Goal: Task Accomplishment & Management: Manage account settings

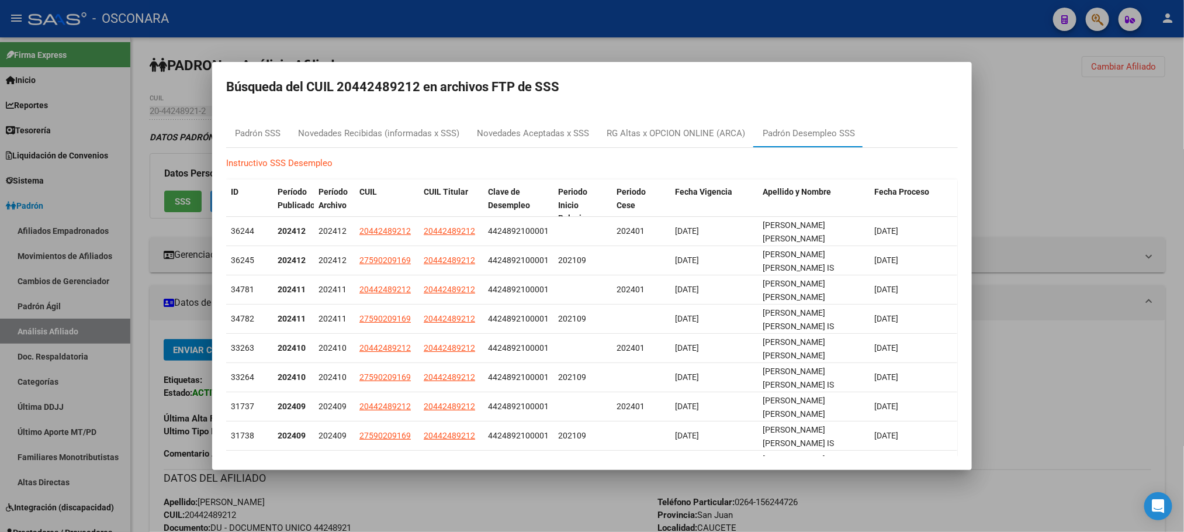
click at [542, 483] on div at bounding box center [592, 266] width 1184 height 532
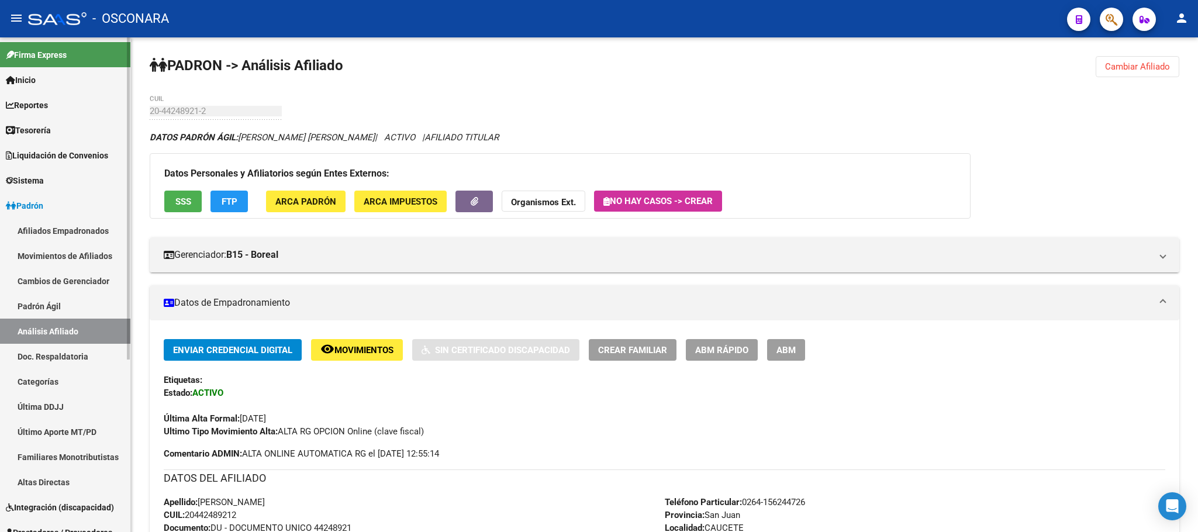
click at [65, 305] on link "Padrón Ágil" at bounding box center [65, 305] width 130 height 25
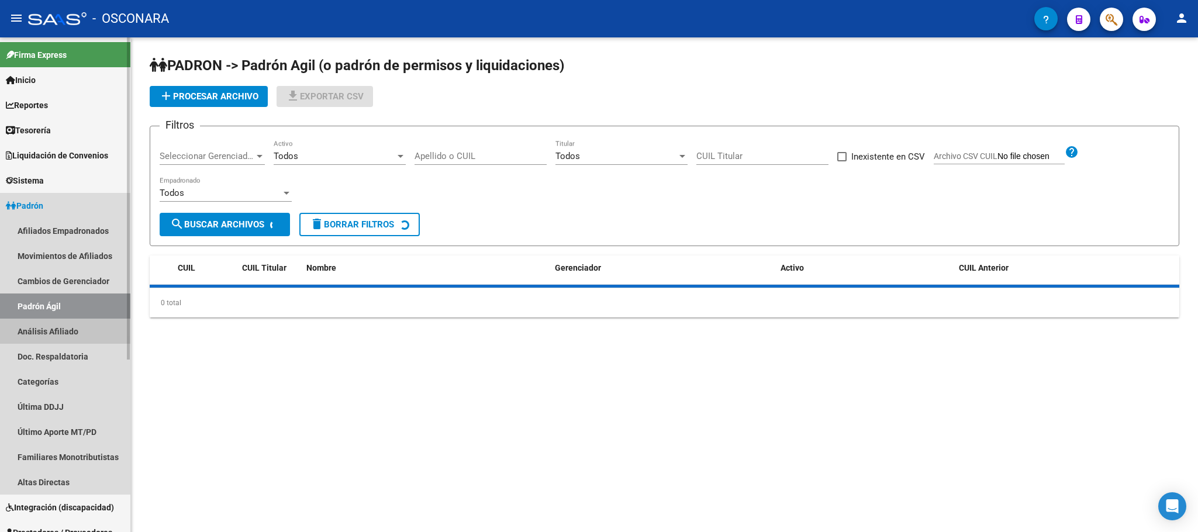
click at [67, 324] on link "Análisis Afiliado" at bounding box center [65, 331] width 130 height 25
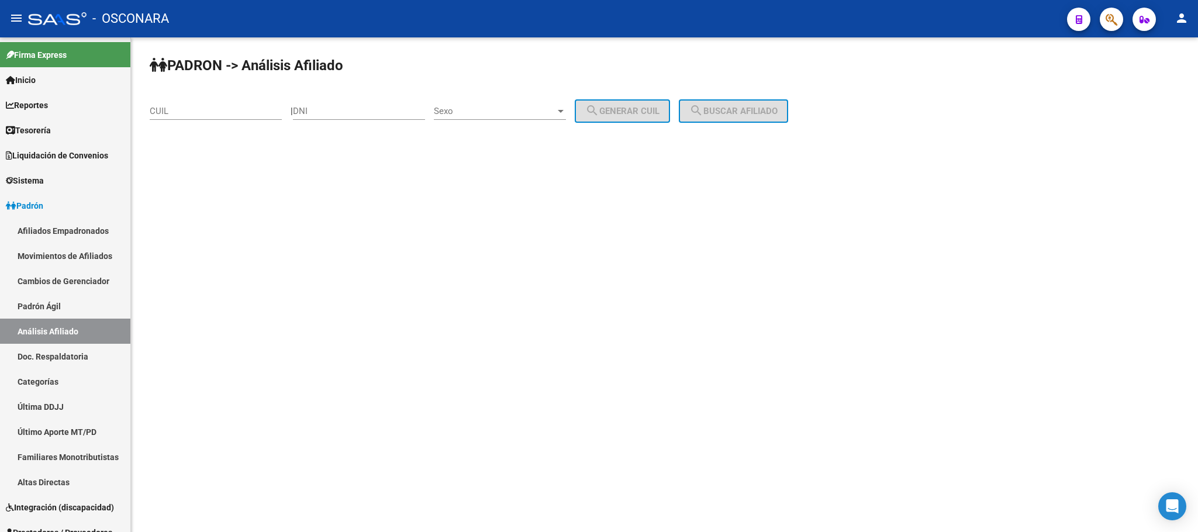
click at [240, 108] on input "CUIL" at bounding box center [216, 111] width 132 height 11
paste input "20-29902501-3"
type input "20-29902501-3"
click at [735, 103] on button "search Buscar afiliado" at bounding box center [733, 110] width 109 height 23
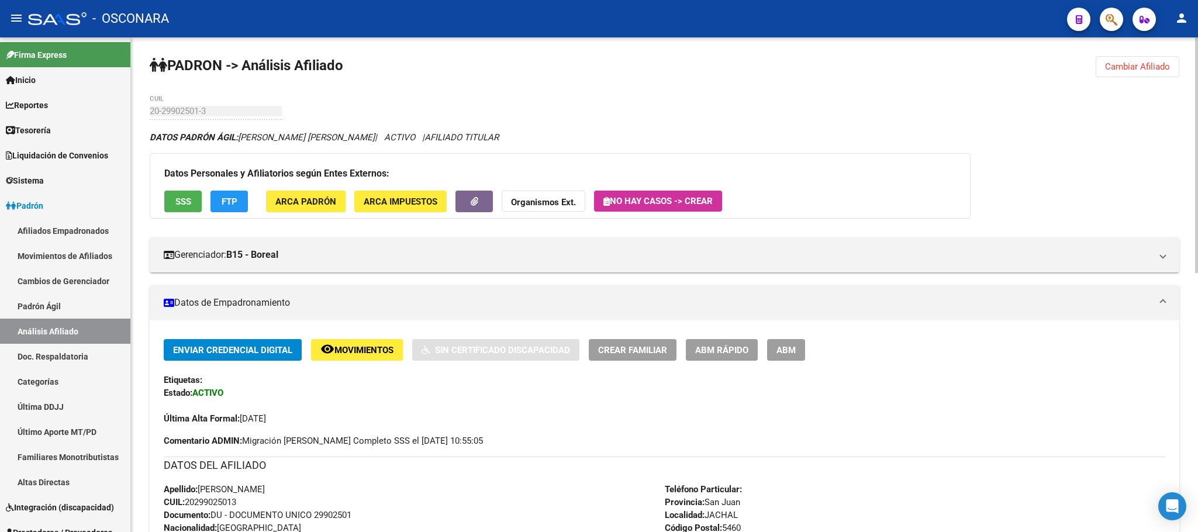
click at [191, 190] on div "Datos Personales y Afiliatorios según Entes Externos: SSS FTP ARCA Padrón ARCA …" at bounding box center [560, 185] width 821 height 65
click at [189, 192] on button "SSS" at bounding box center [182, 202] width 37 height 22
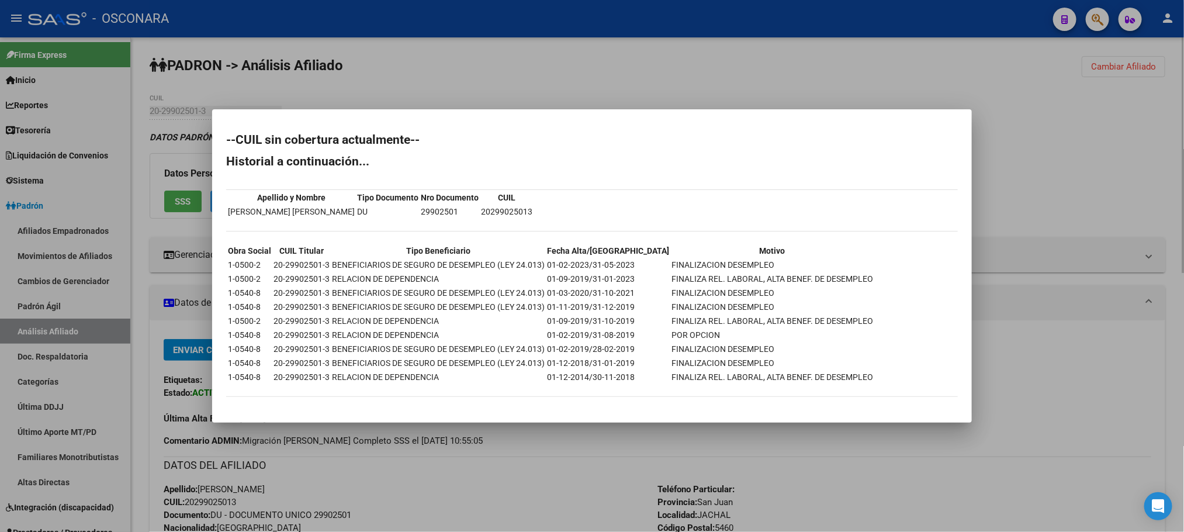
drag, startPoint x: 569, startPoint y: 490, endPoint x: 569, endPoint y: 477, distance: 12.9
click at [568, 488] on div at bounding box center [592, 266] width 1184 height 532
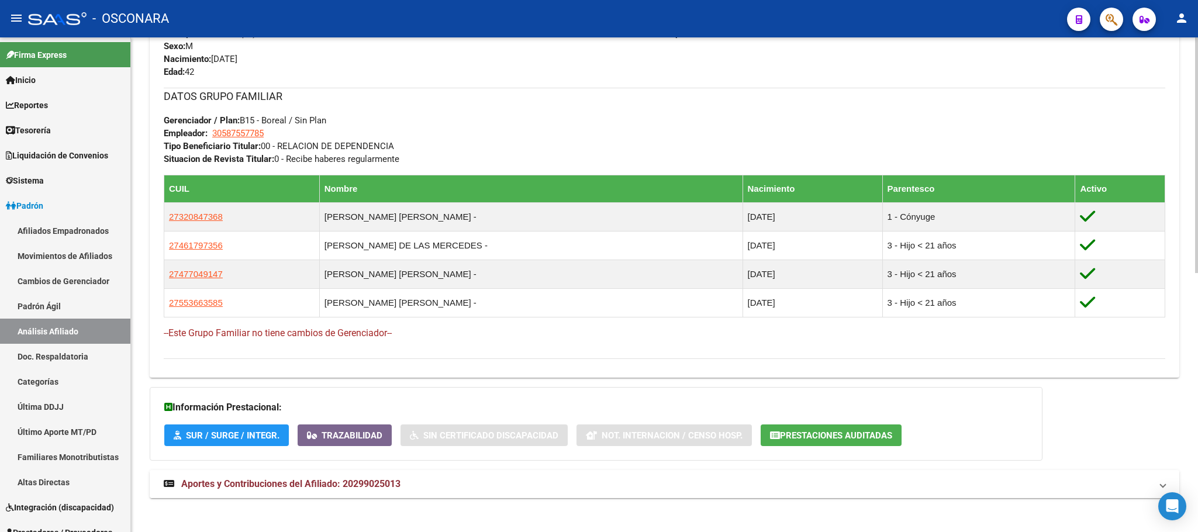
scroll to position [544, 0]
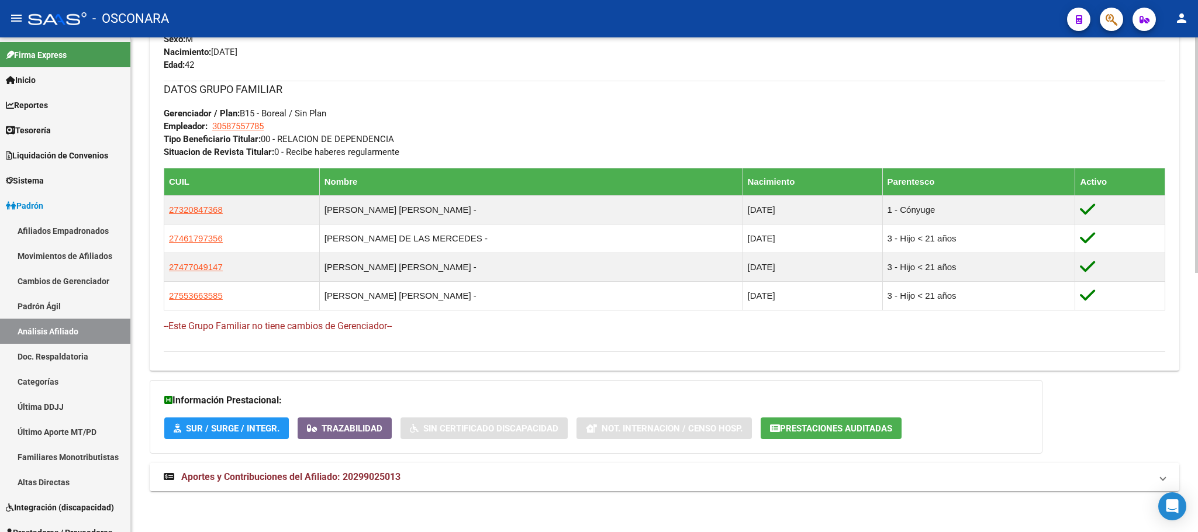
click at [358, 484] on mat-expansion-panel-header "Aportes y Contribuciones del Afiliado: 20299025013" at bounding box center [664, 477] width 1029 height 28
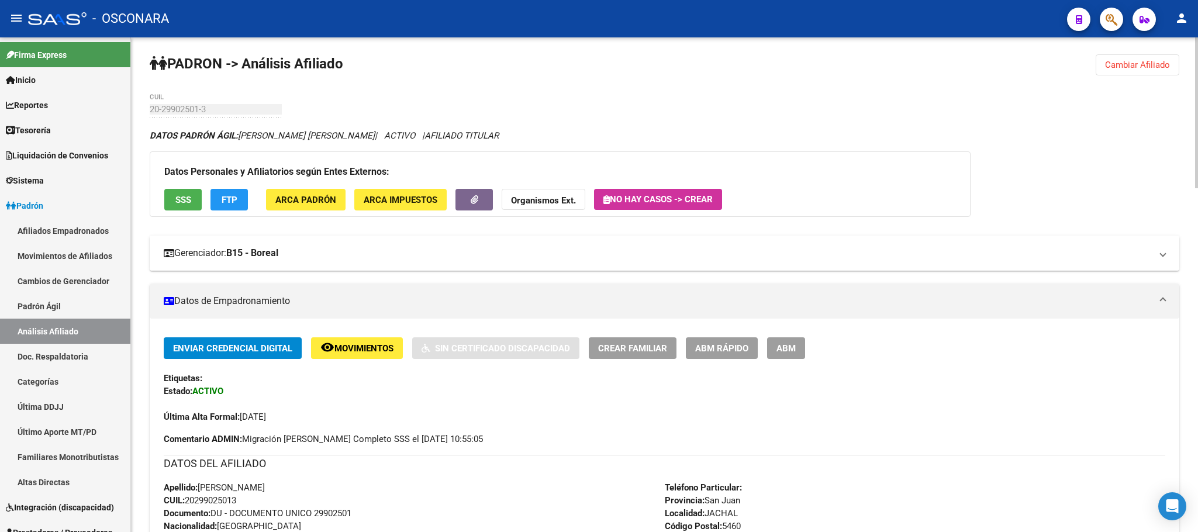
scroll to position [0, 0]
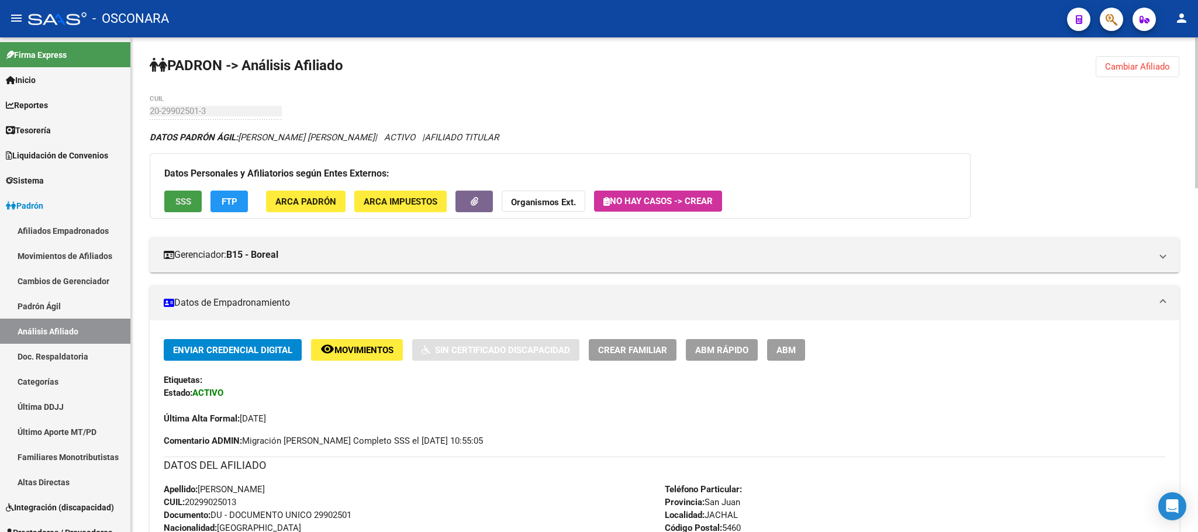
click at [186, 209] on button "SSS" at bounding box center [182, 202] width 37 height 22
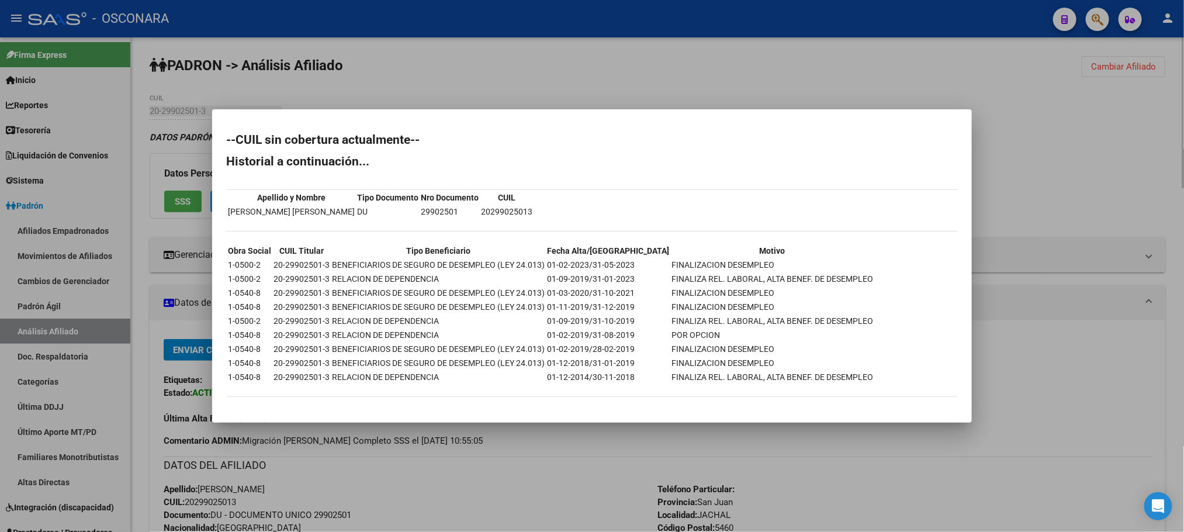
drag, startPoint x: 500, startPoint y: 447, endPoint x: 500, endPoint y: 435, distance: 12.3
click at [500, 444] on div at bounding box center [592, 266] width 1184 height 532
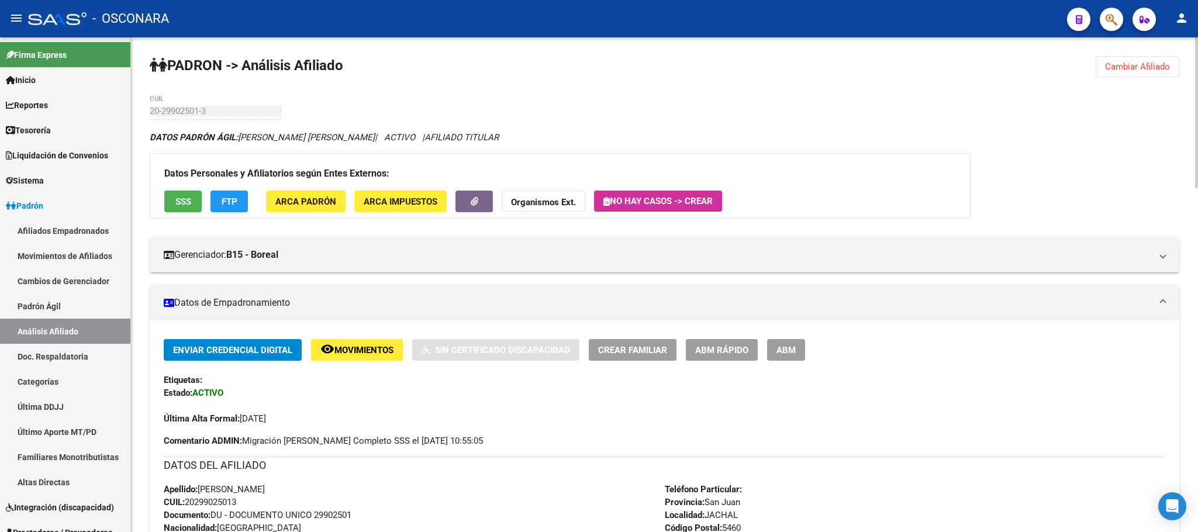
click at [239, 207] on button "FTP" at bounding box center [228, 202] width 37 height 22
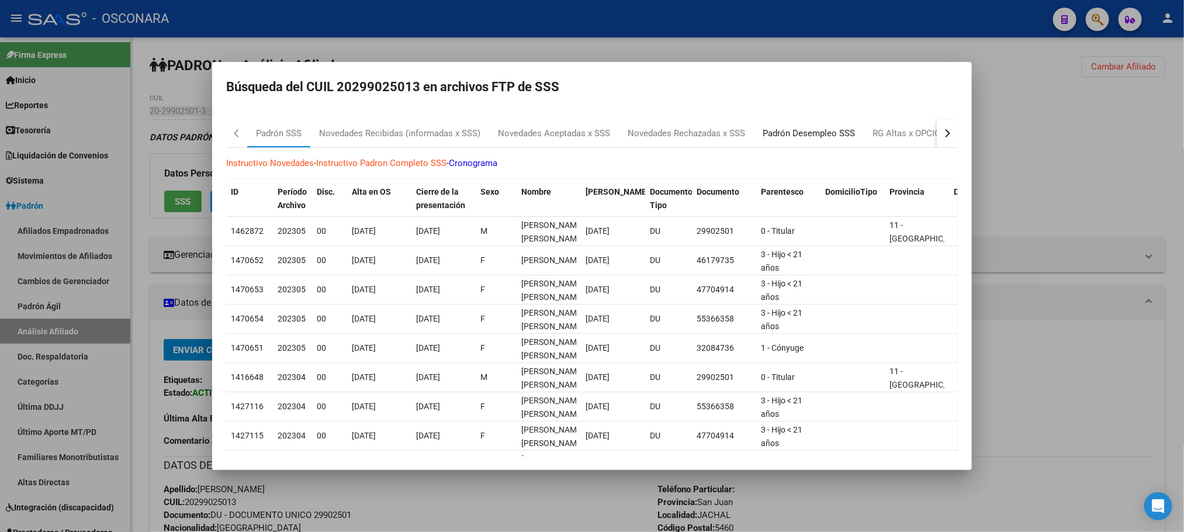
click at [809, 130] on div "Padrón Desempleo SSS" at bounding box center [809, 133] width 92 height 13
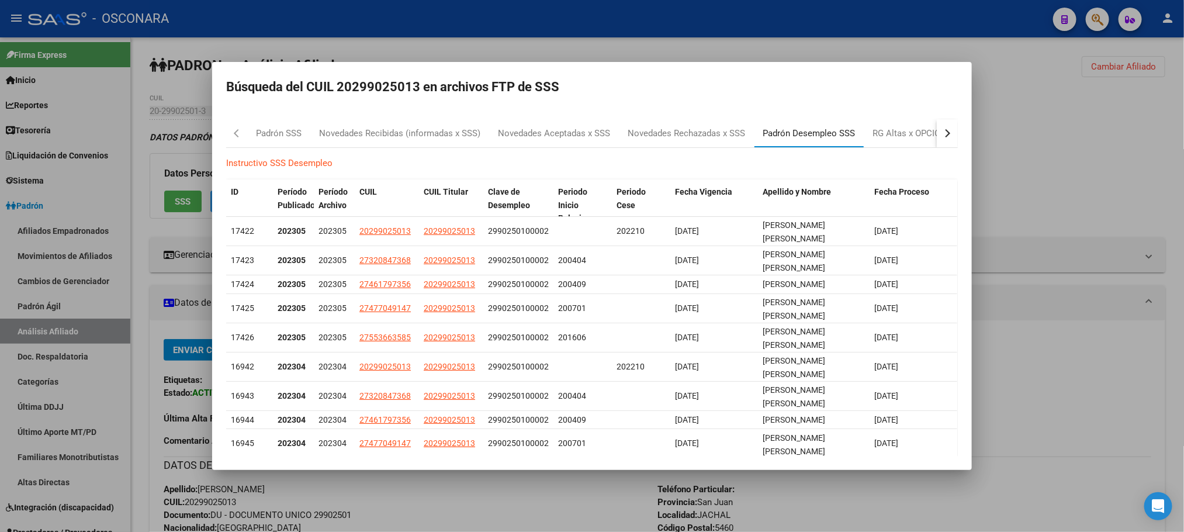
click at [836, 139] on div "Padrón Desempleo SSS" at bounding box center [809, 133] width 92 height 13
click at [1018, 139] on div at bounding box center [592, 266] width 1184 height 532
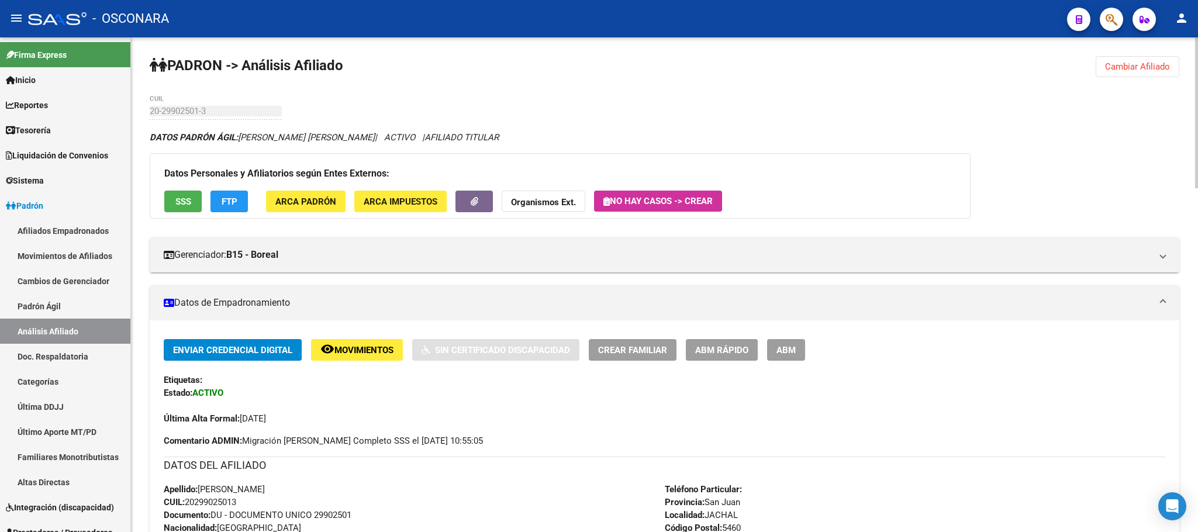
click at [197, 202] on button "SSS" at bounding box center [182, 202] width 37 height 22
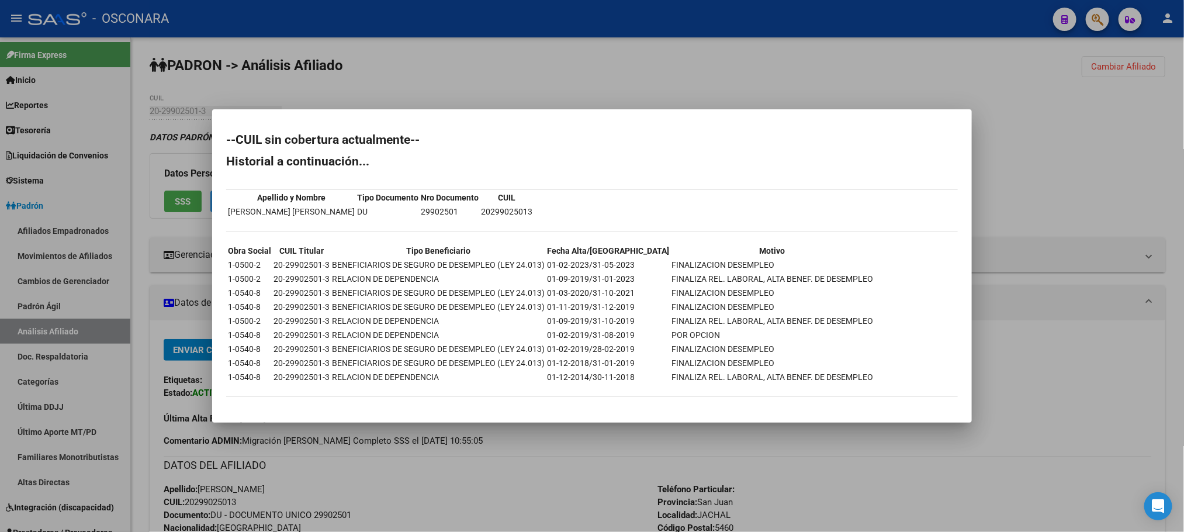
drag, startPoint x: 717, startPoint y: 263, endPoint x: 589, endPoint y: 268, distance: 128.1
click at [589, 268] on tr "1-0500-2 20-29902501-3 BENEFICIARIOS DE SEGURO DE DESEMPLEO (LEY 24.013) 01-02-…" at bounding box center [550, 264] width 646 height 13
copy tr "31-05-2023 FINALIZACION DESEMPLEO"
click at [572, 480] on div at bounding box center [592, 266] width 1184 height 532
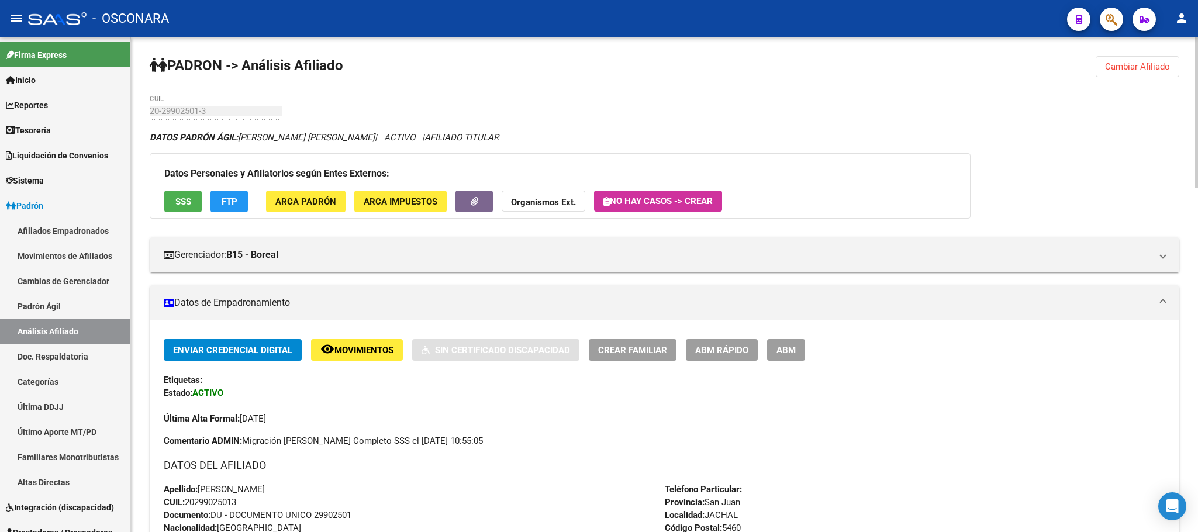
click at [725, 351] on span "ABM Rápido" at bounding box center [721, 350] width 53 height 11
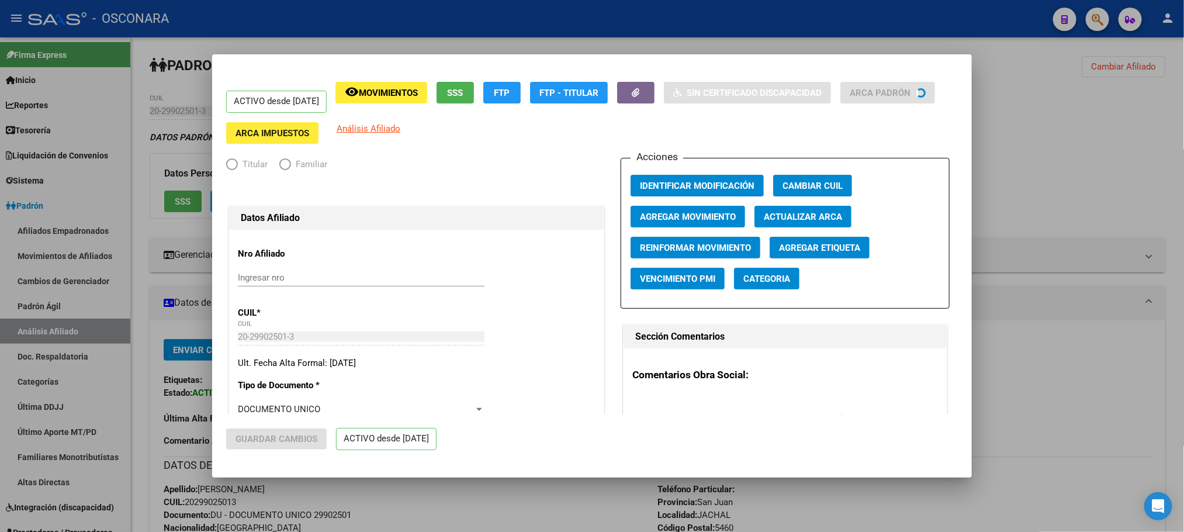
radio input "true"
type input "30-58755778-5"
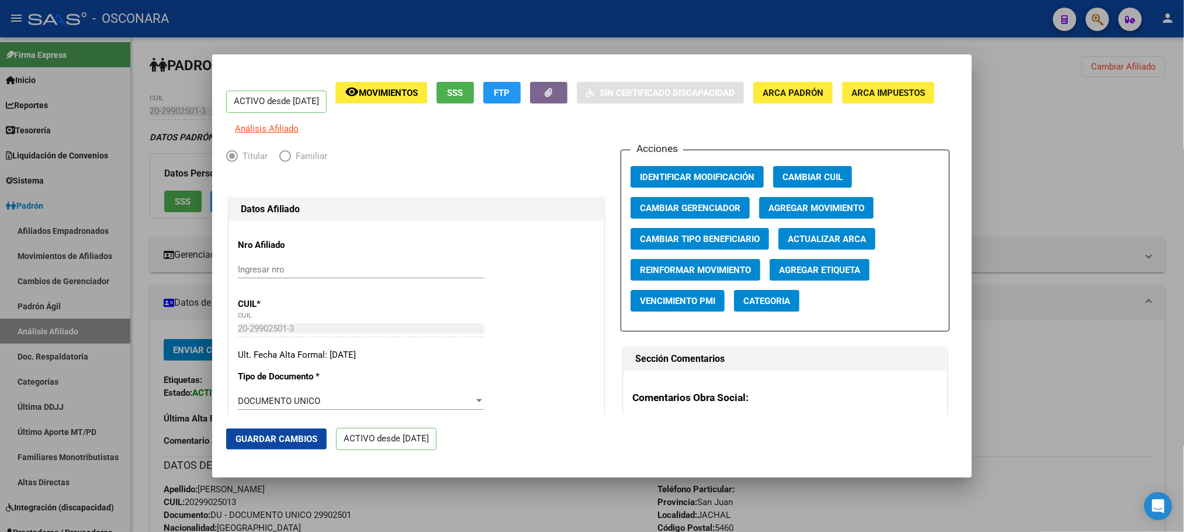
click at [797, 213] on span "Agregar Movimiento" at bounding box center [817, 208] width 96 height 11
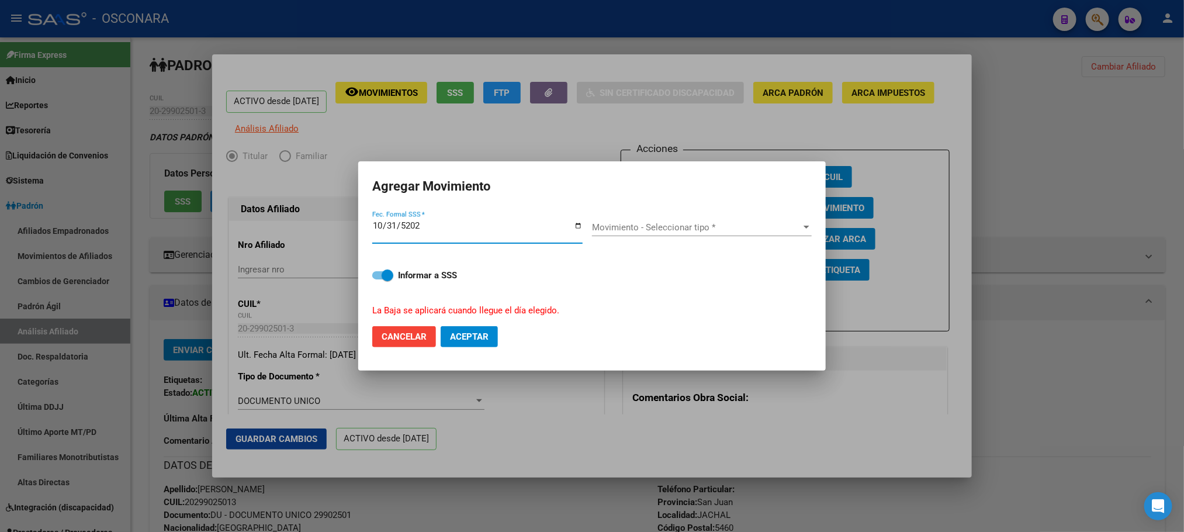
type input "2023-10-31"
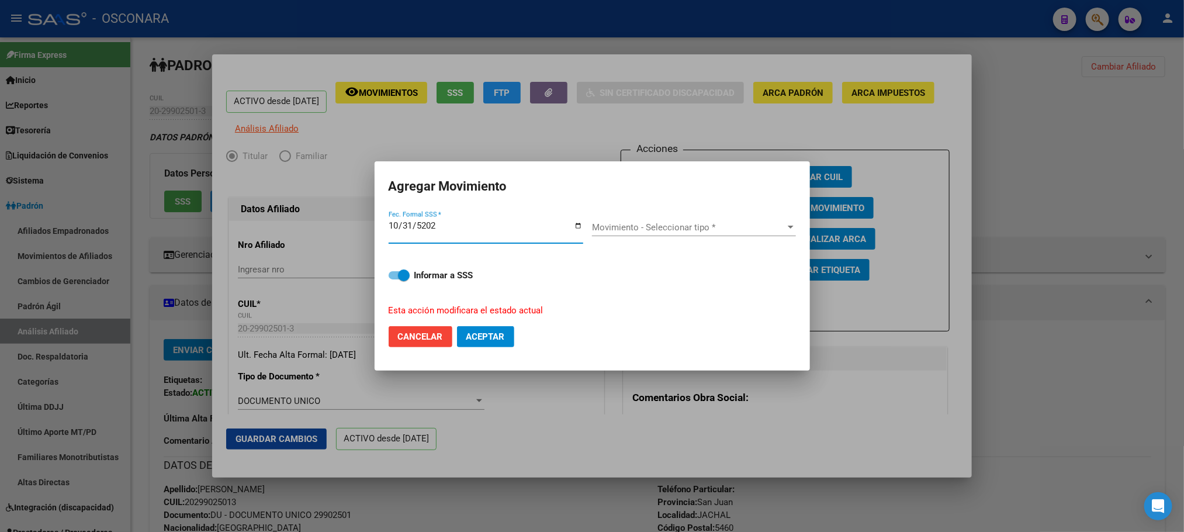
click at [776, 222] on span "Movimiento - Seleccionar tipo *" at bounding box center [688, 227] width 193 height 11
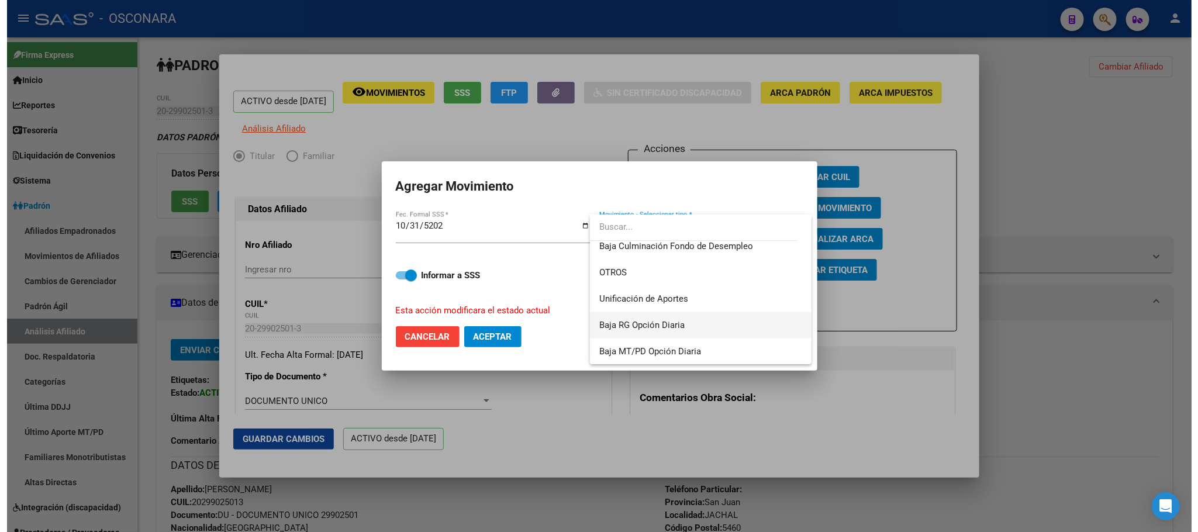
scroll to position [762, 0]
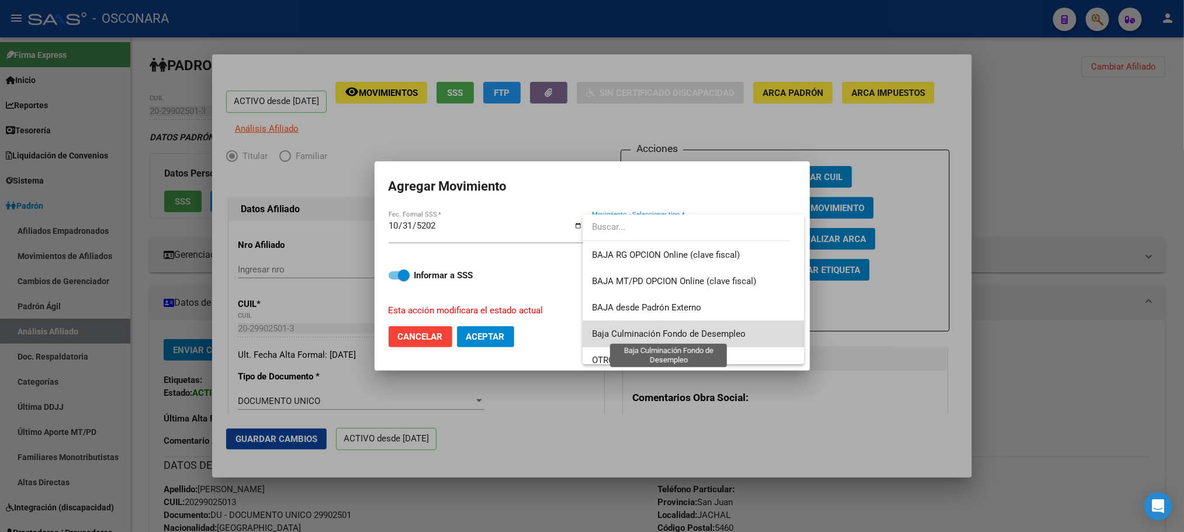
click at [726, 328] on span "Baja Culminación Fondo de Desempleo" at bounding box center [669, 333] width 154 height 11
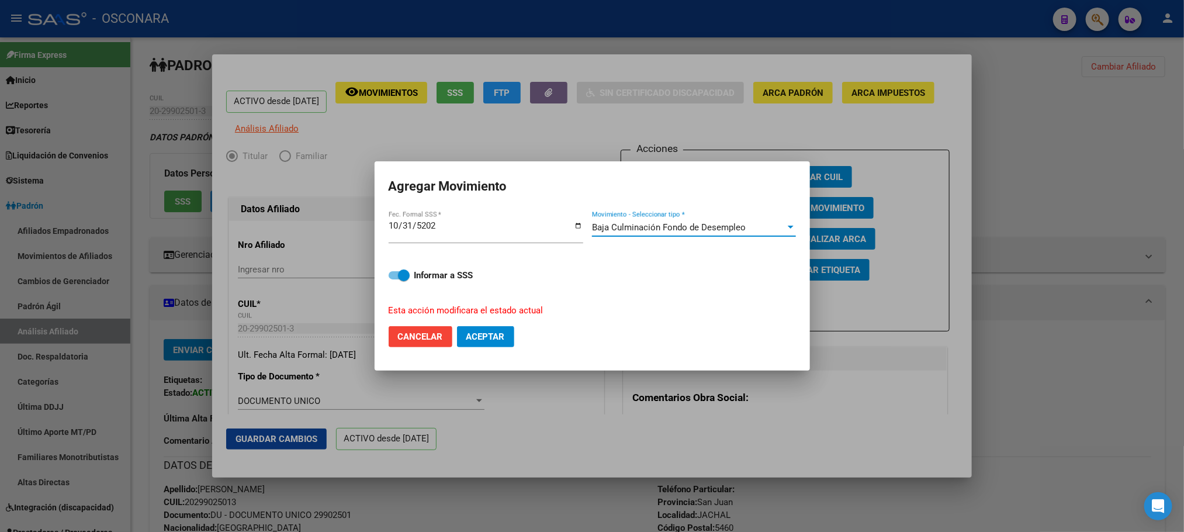
click at [394, 275] on span at bounding box center [399, 275] width 21 height 8
click at [394, 279] on input "Informar a SSS" at bounding box center [394, 279] width 1 height 1
checkbox input "false"
click at [488, 328] on button "Aceptar" at bounding box center [485, 336] width 57 height 21
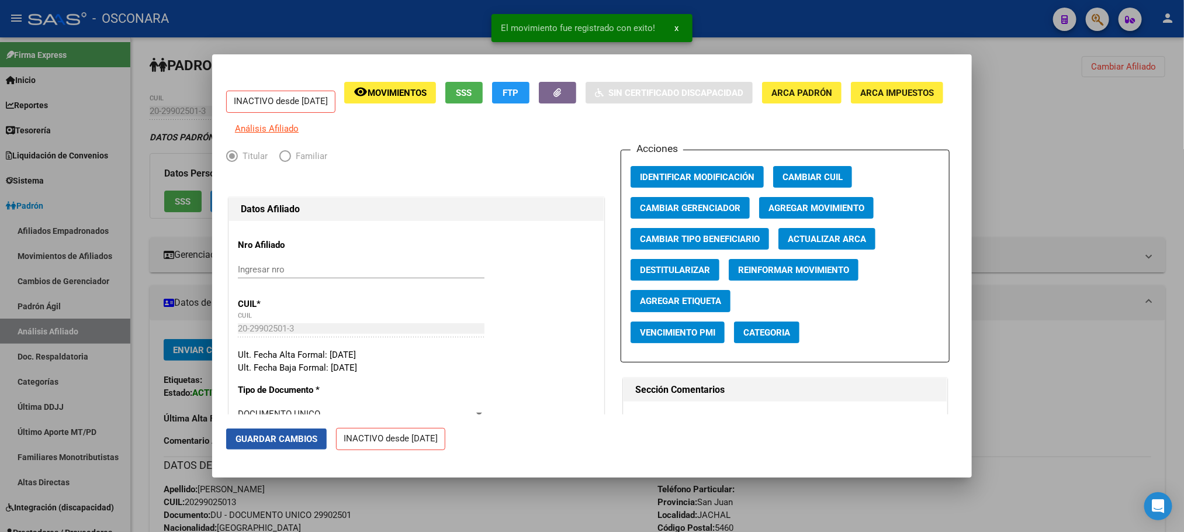
click at [314, 434] on span "Guardar Cambios" at bounding box center [277, 439] width 82 height 11
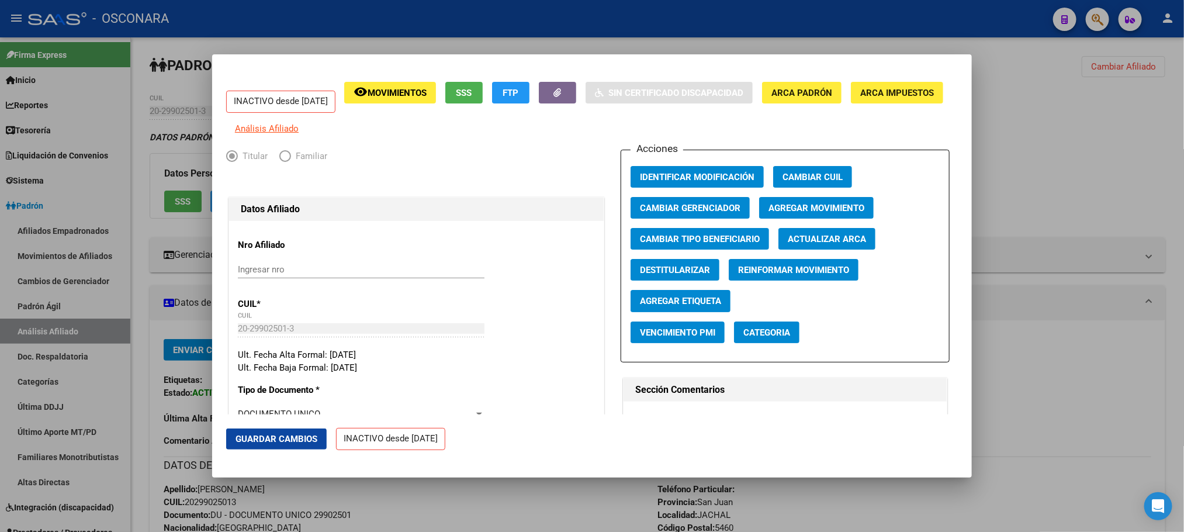
click at [316, 435] on span "Guardar Cambios" at bounding box center [277, 439] width 82 height 11
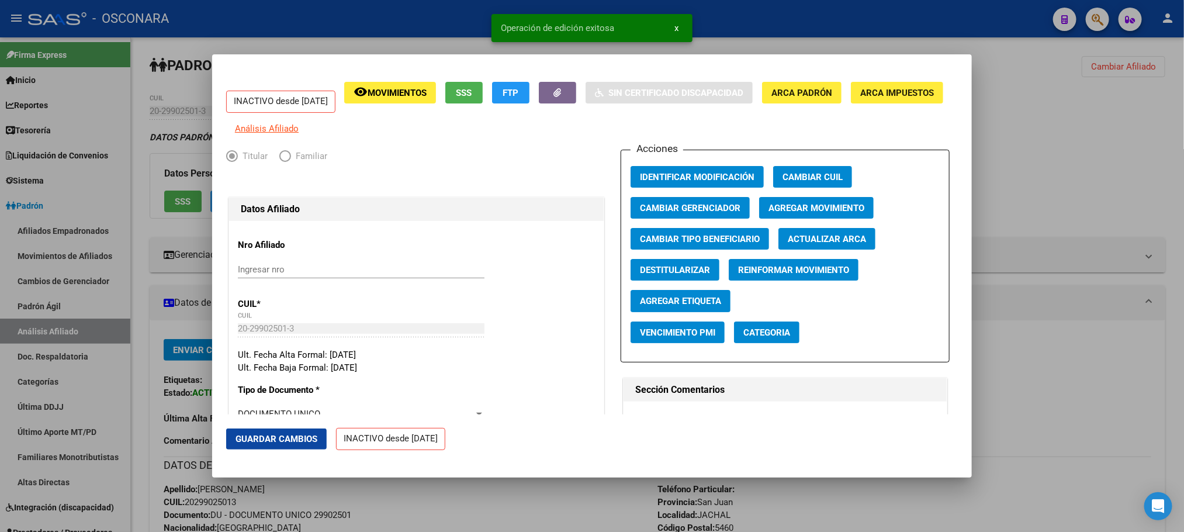
click at [433, 508] on div at bounding box center [592, 266] width 1184 height 532
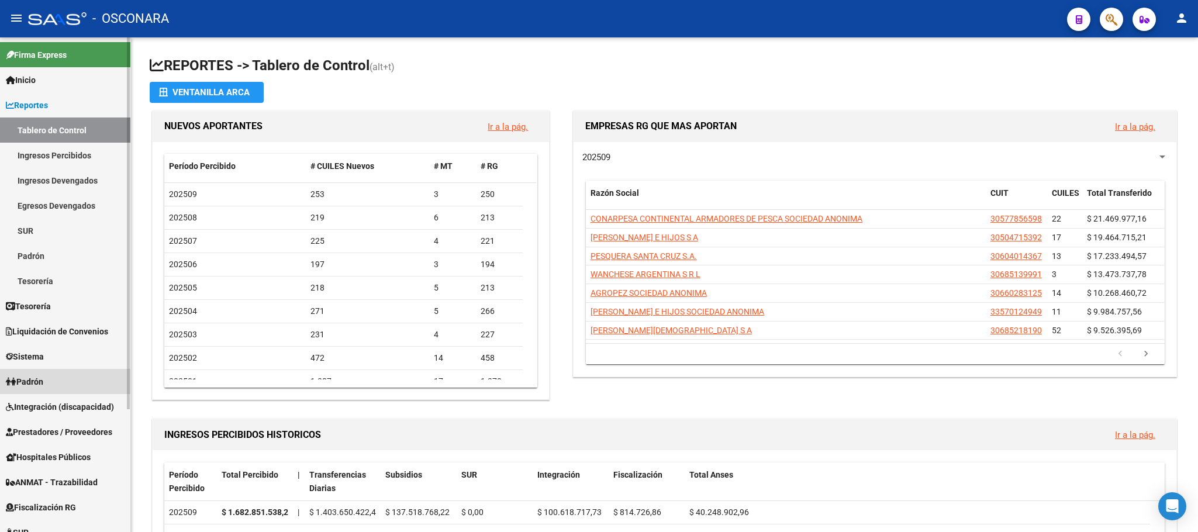
click at [58, 371] on link "Padrón" at bounding box center [65, 381] width 130 height 25
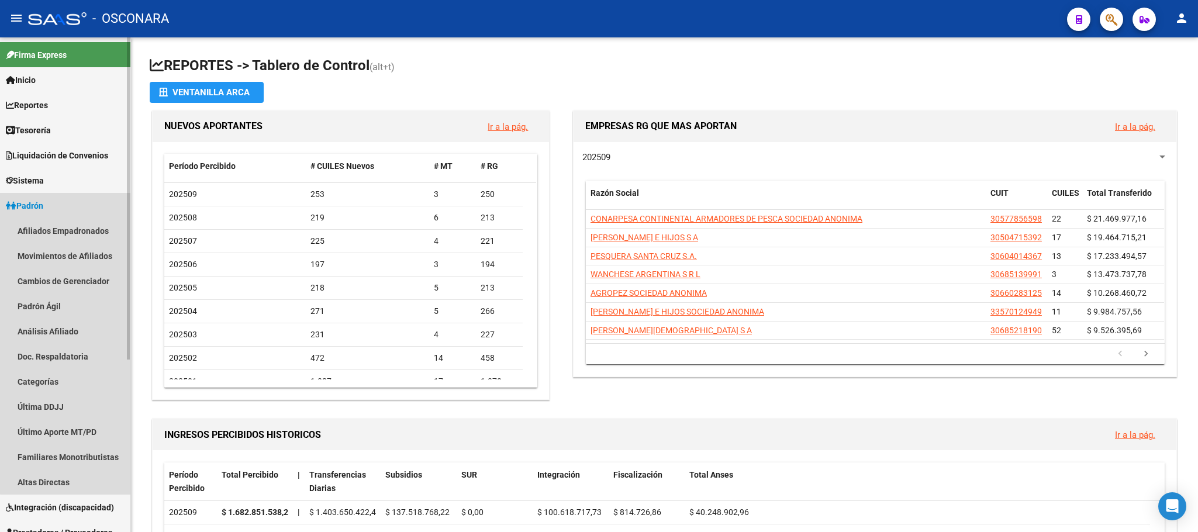
click at [82, 214] on link "Padrón" at bounding box center [65, 205] width 130 height 25
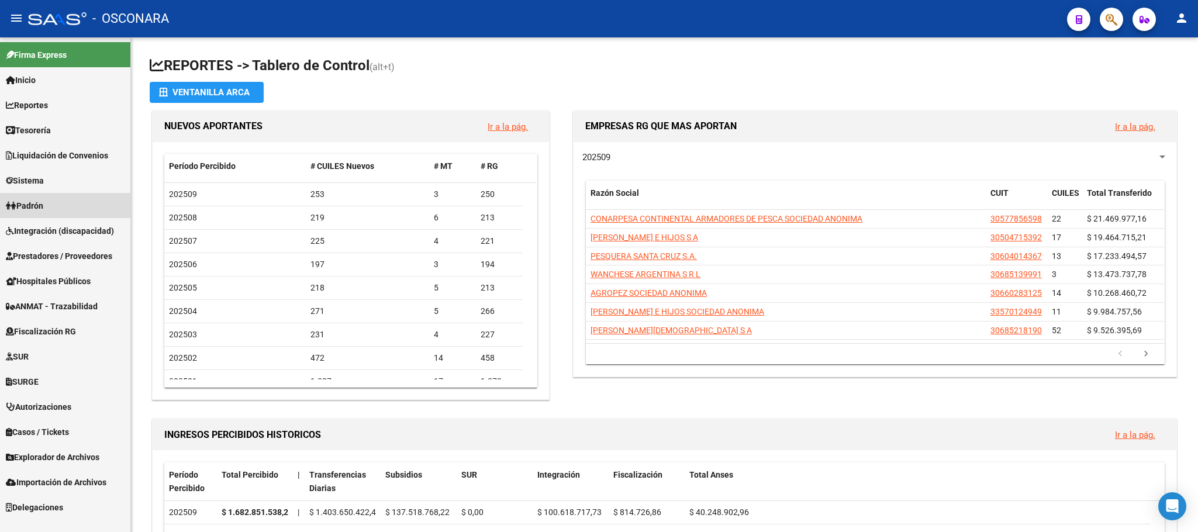
click at [79, 202] on link "Padrón" at bounding box center [65, 205] width 130 height 25
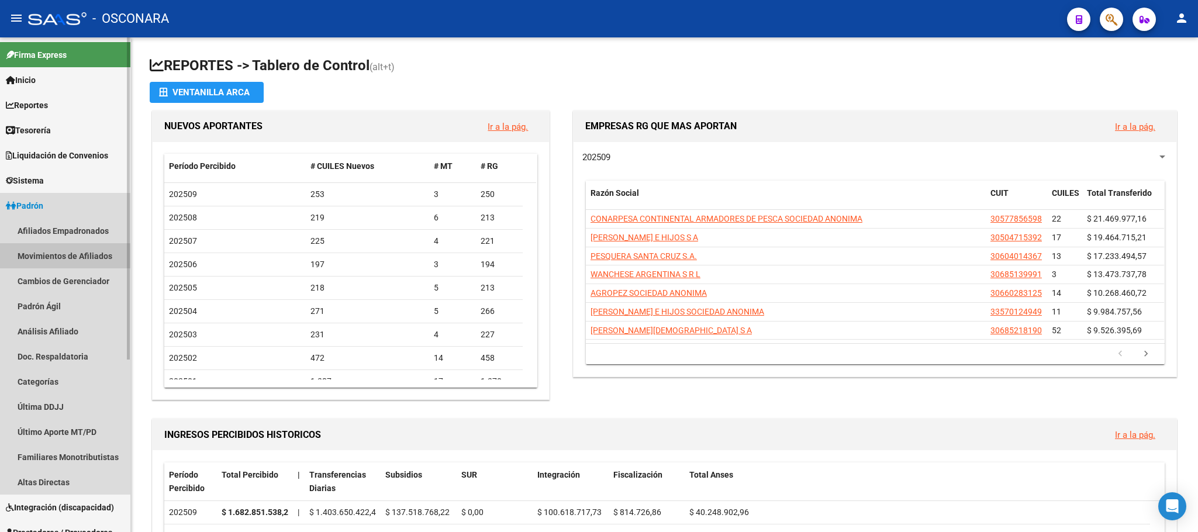
click at [101, 257] on link "Movimientos de Afiliados" at bounding box center [65, 255] width 130 height 25
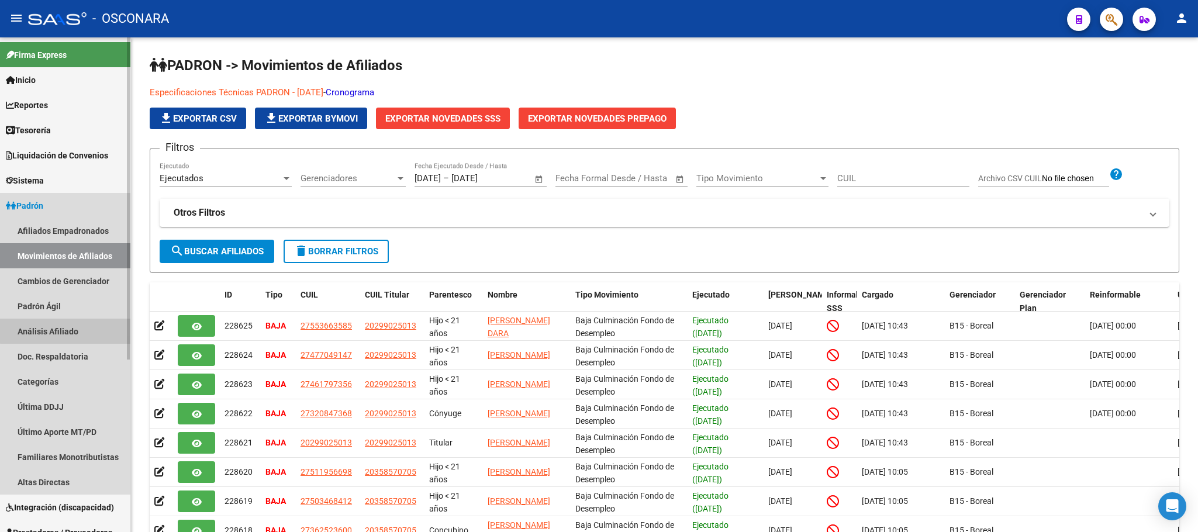
click at [65, 325] on link "Análisis Afiliado" at bounding box center [65, 331] width 130 height 25
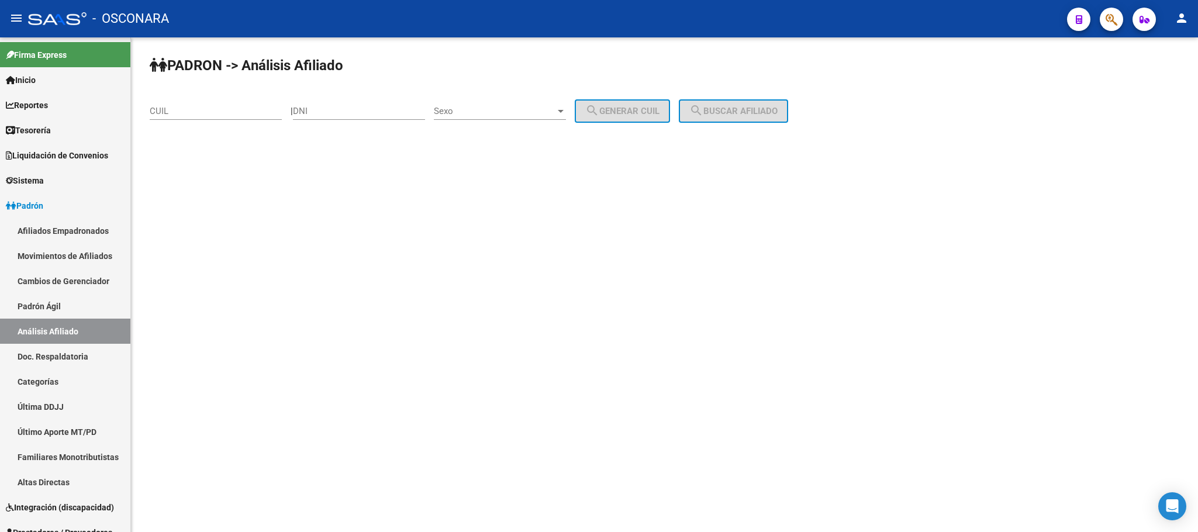
click at [204, 116] on input "CUIL" at bounding box center [216, 111] width 132 height 11
paste input "20-34698885-2"
type input "20-34698885-2"
click at [754, 109] on span "search Buscar afiliado" at bounding box center [733, 111] width 88 height 11
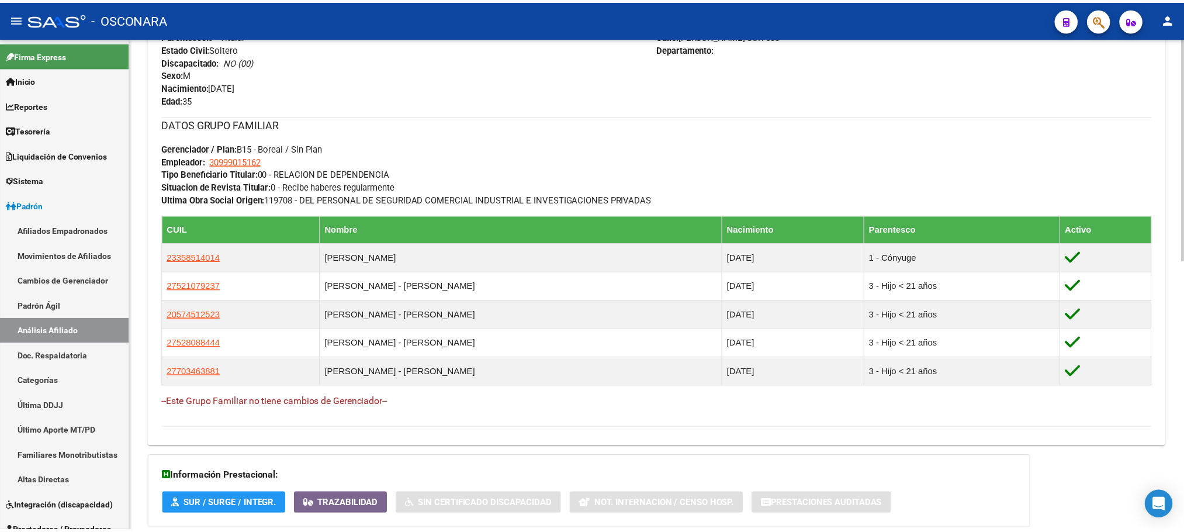
scroll to position [526, 0]
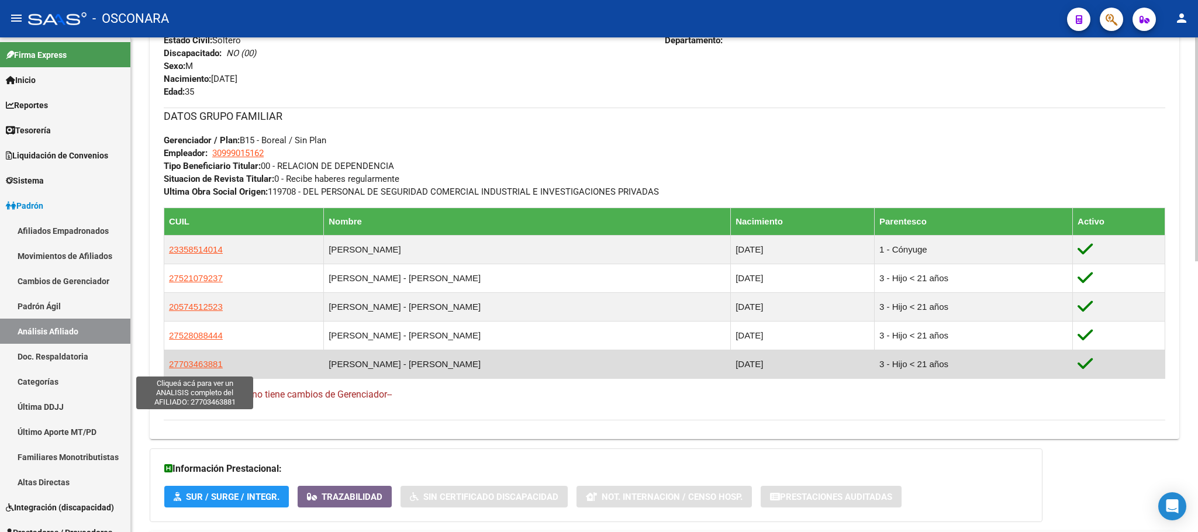
click at [216, 365] on span "27703463881" at bounding box center [196, 364] width 54 height 10
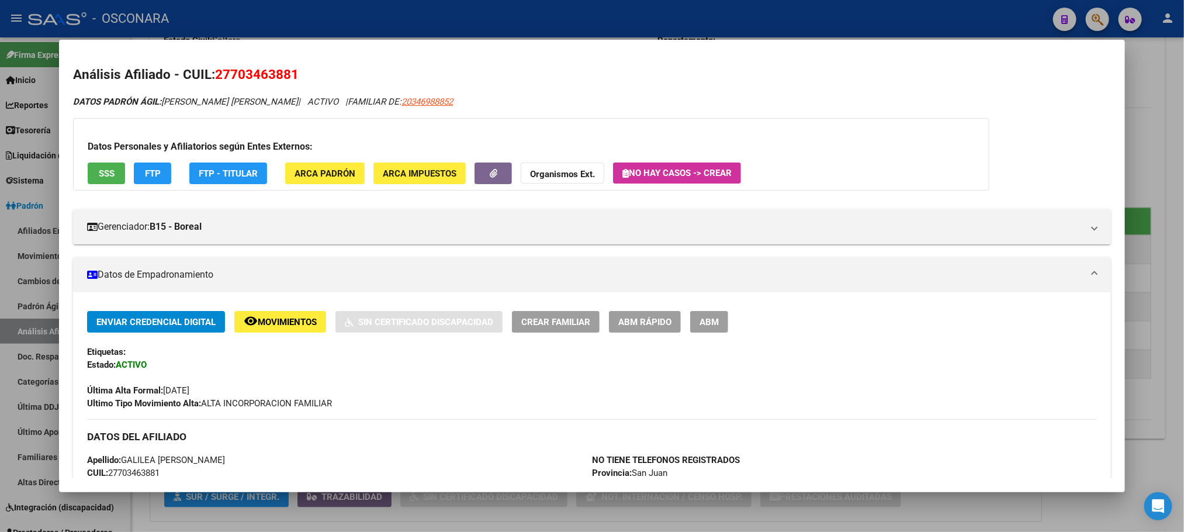
drag, startPoint x: 300, startPoint y: 79, endPoint x: 213, endPoint y: 79, distance: 87.1
click at [213, 79] on h2 "Análisis Afiliado - CUIL: 27703463881" at bounding box center [591, 75] width 1037 height 20
copy span "27703463881"
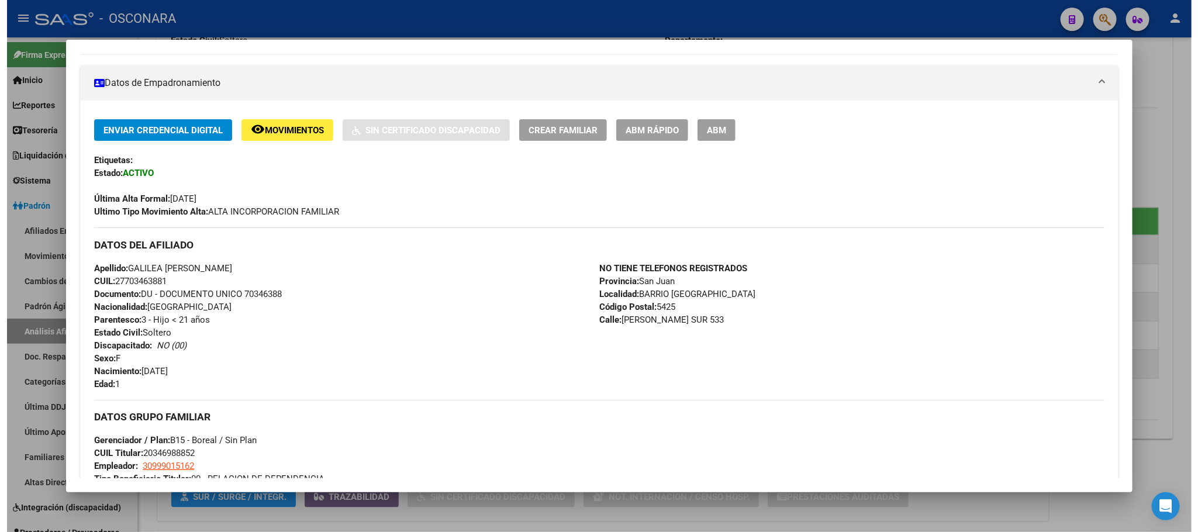
scroll to position [438, 0]
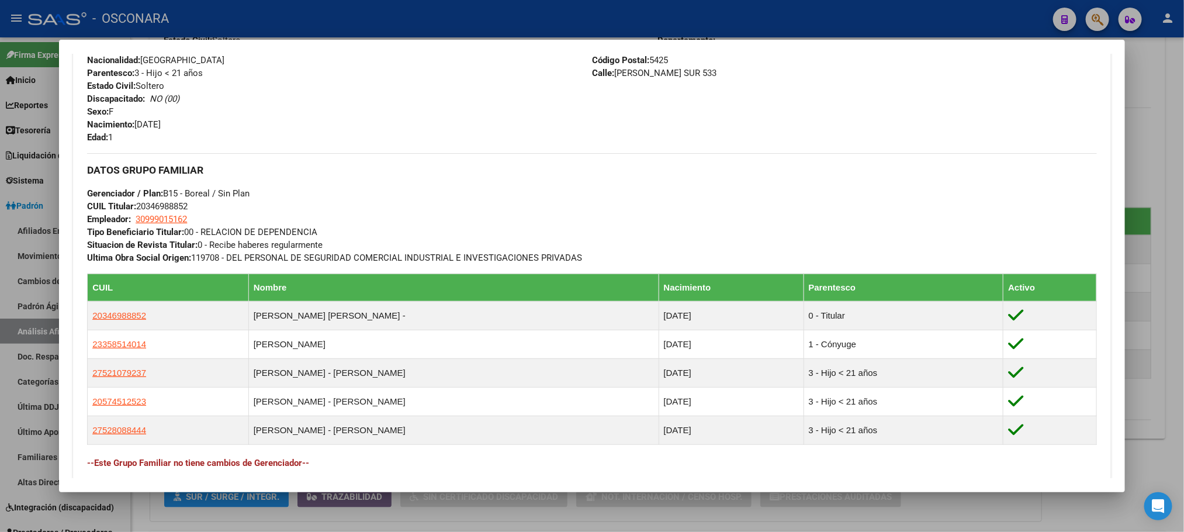
click at [642, 514] on div at bounding box center [592, 266] width 1184 height 532
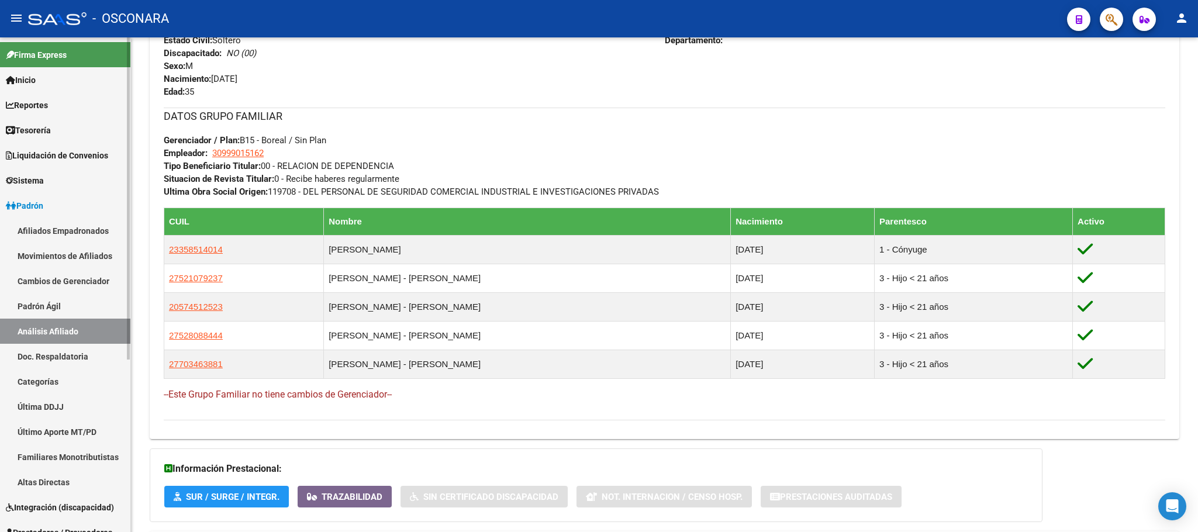
click at [72, 297] on link "Padrón Ágil" at bounding box center [65, 305] width 130 height 25
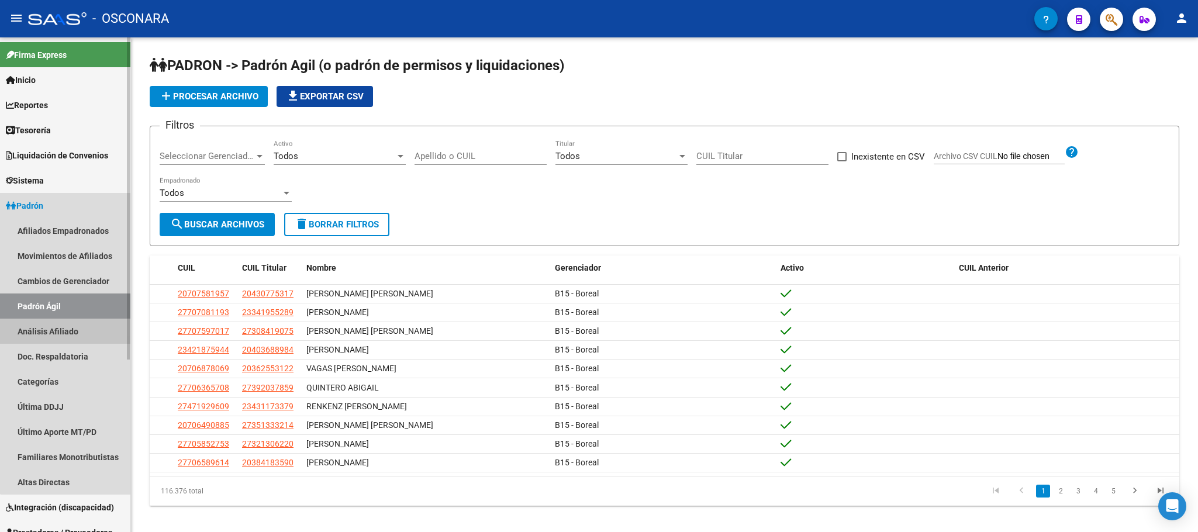
click at [67, 324] on link "Análisis Afiliado" at bounding box center [65, 331] width 130 height 25
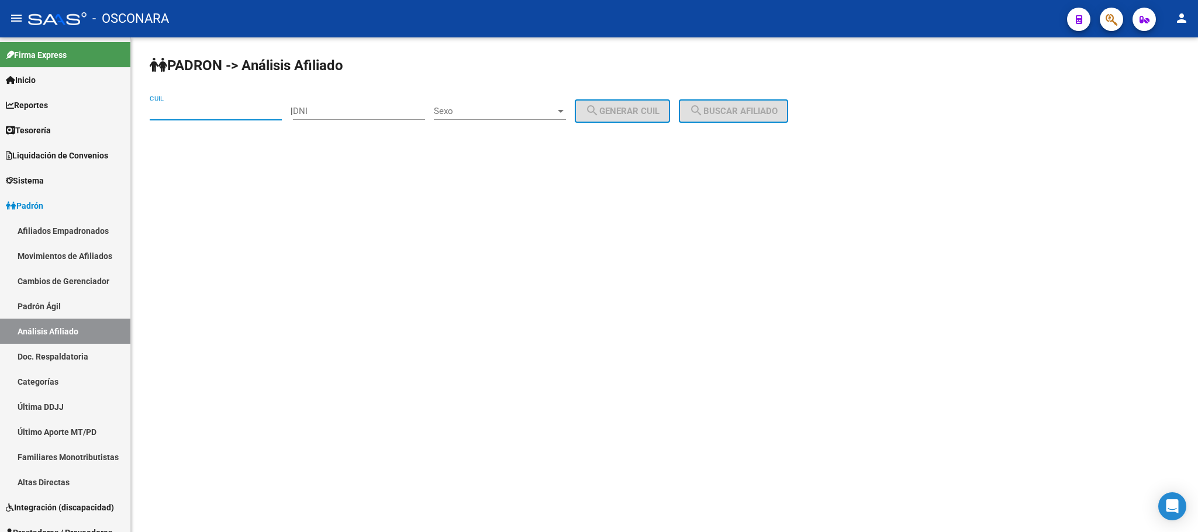
click at [203, 114] on input "CUIL" at bounding box center [216, 111] width 132 height 11
paste input "27-30958971-3"
type input "27-30958971-3"
click at [777, 113] on span "search Buscar afiliado" at bounding box center [733, 111] width 88 height 11
